Goal: Task Accomplishment & Management: Complete application form

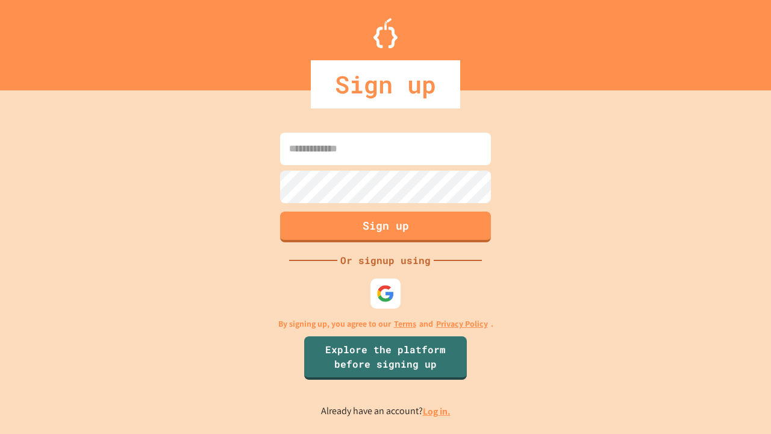
click at [437, 411] on link "Log in." at bounding box center [437, 411] width 28 height 13
